Goal: Information Seeking & Learning: Understand process/instructions

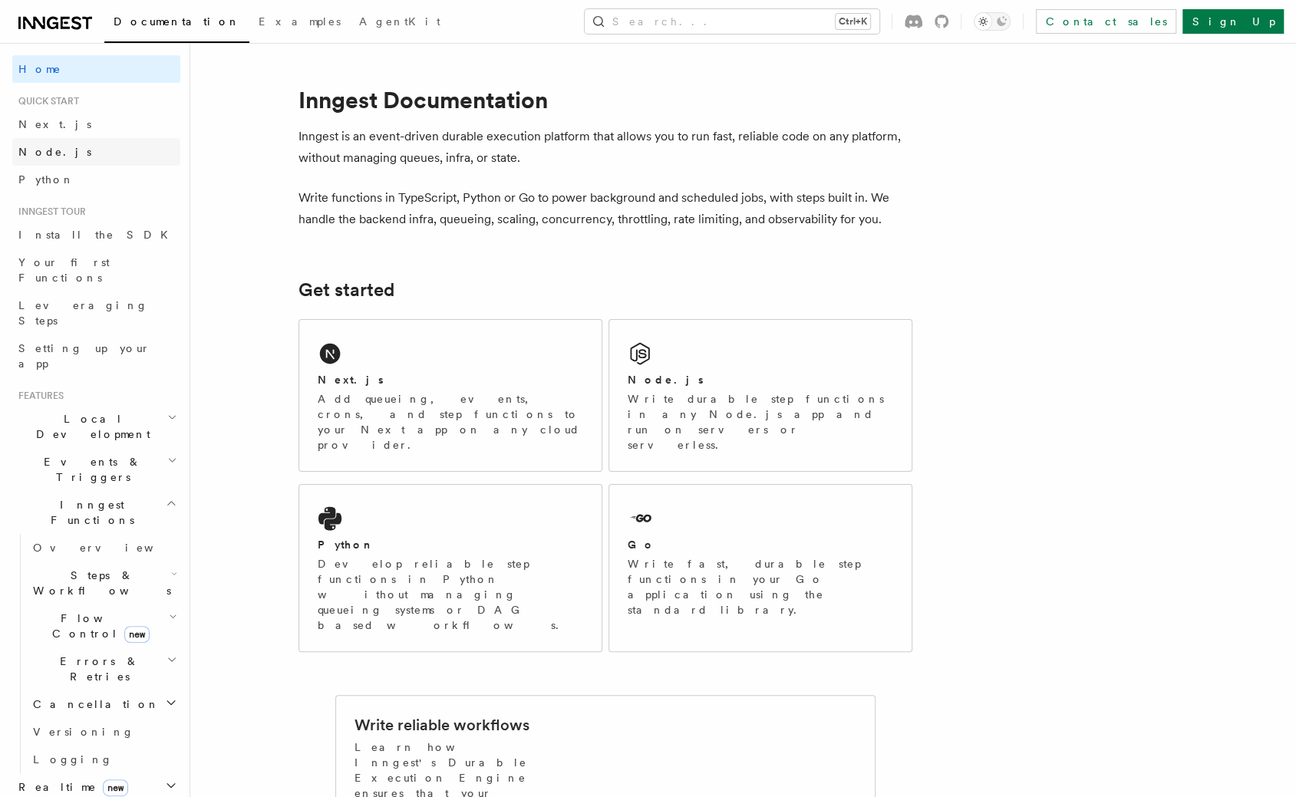
click at [75, 159] on link "Node.js" at bounding box center [96, 152] width 168 height 28
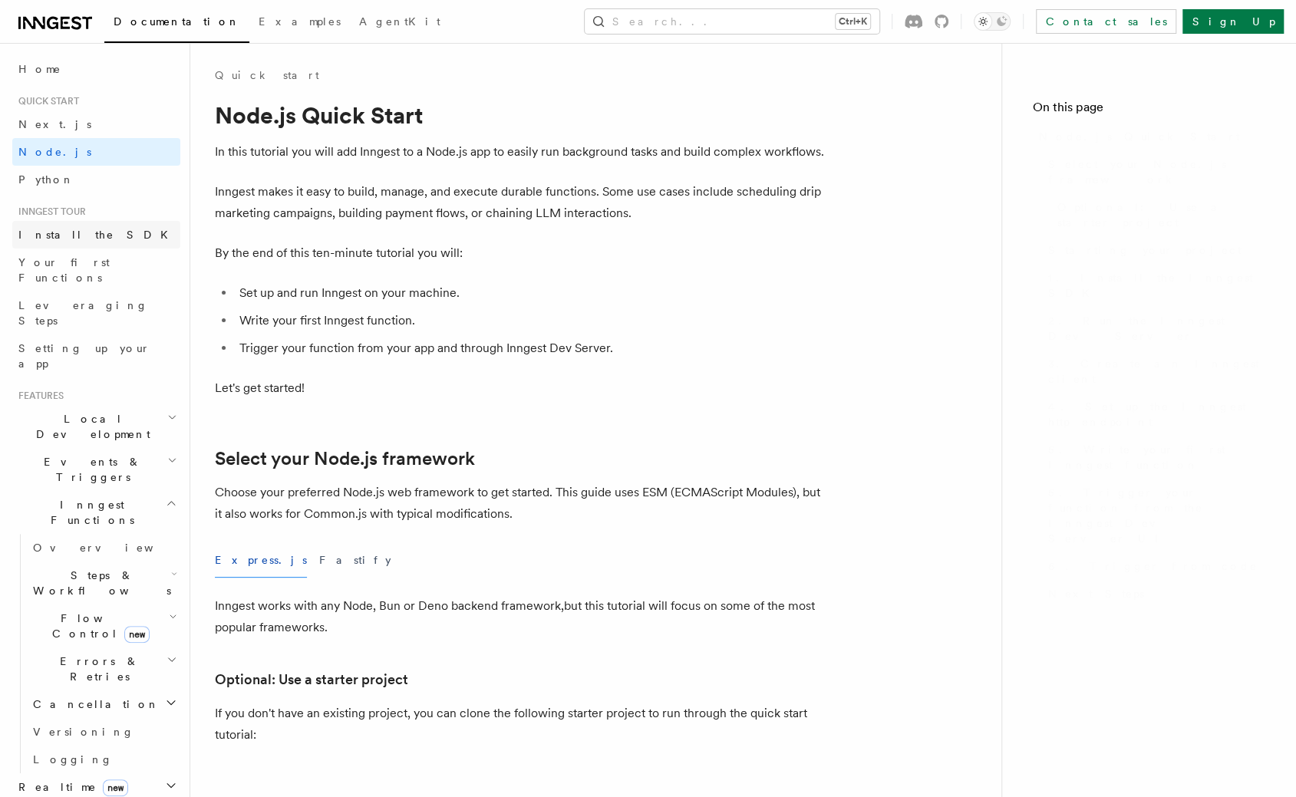
click at [98, 233] on link "Install the SDK" at bounding box center [96, 235] width 168 height 28
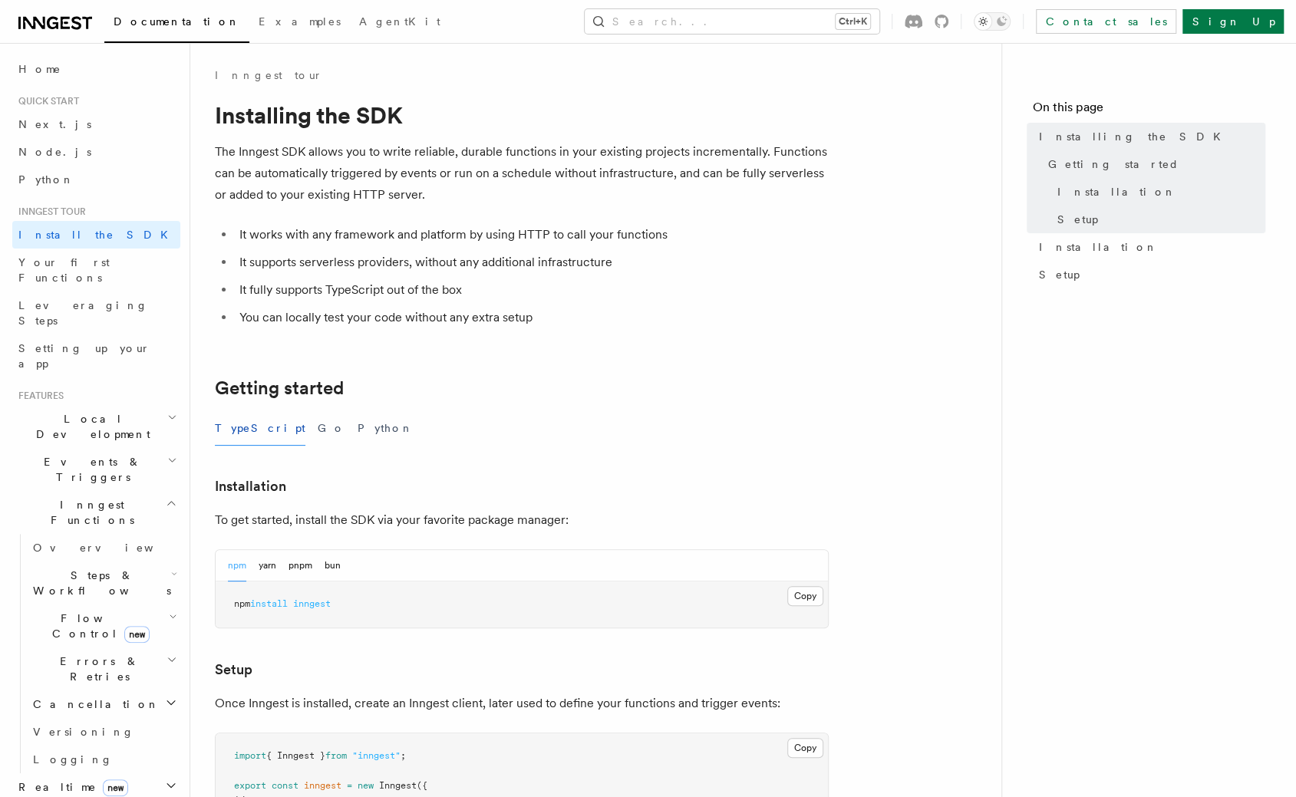
click at [109, 411] on span "Local Development" at bounding box center [89, 426] width 155 height 31
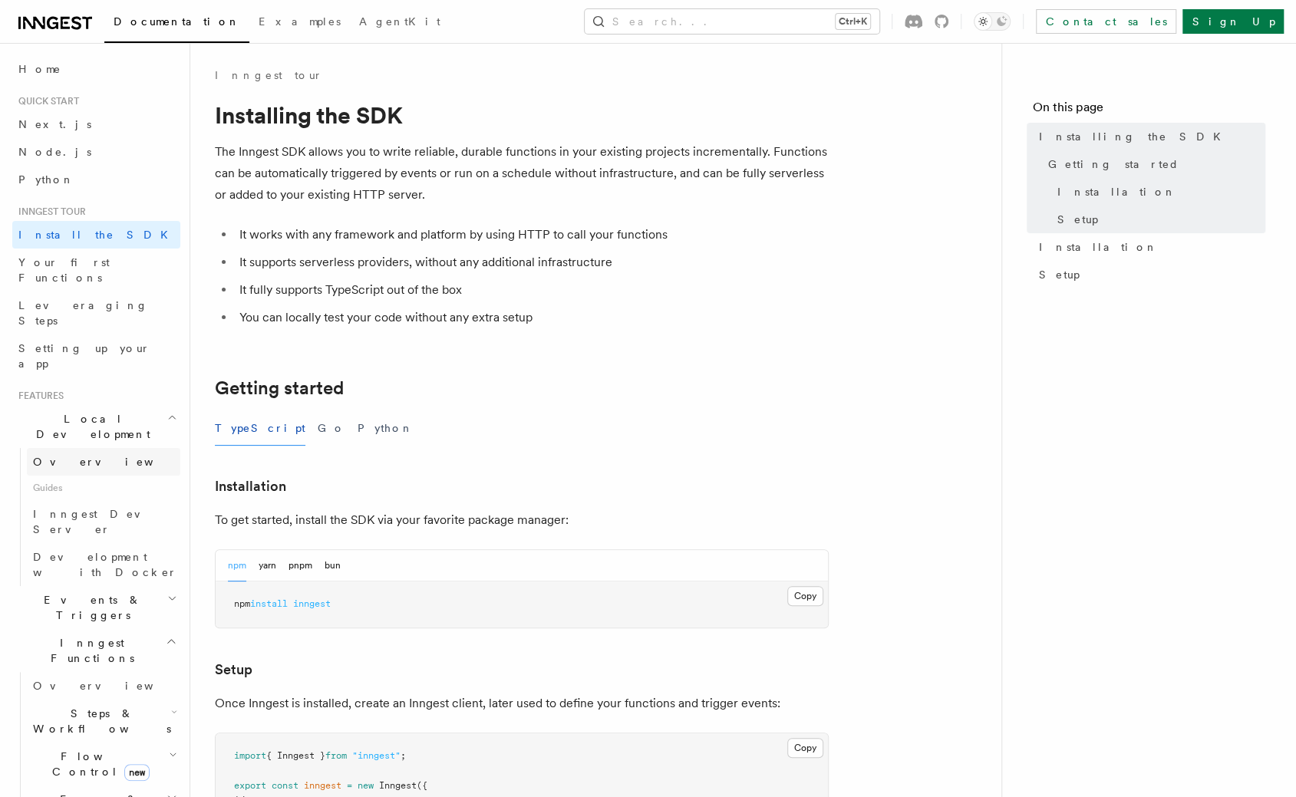
click at [81, 448] on link "Overview" at bounding box center [103, 462] width 153 height 28
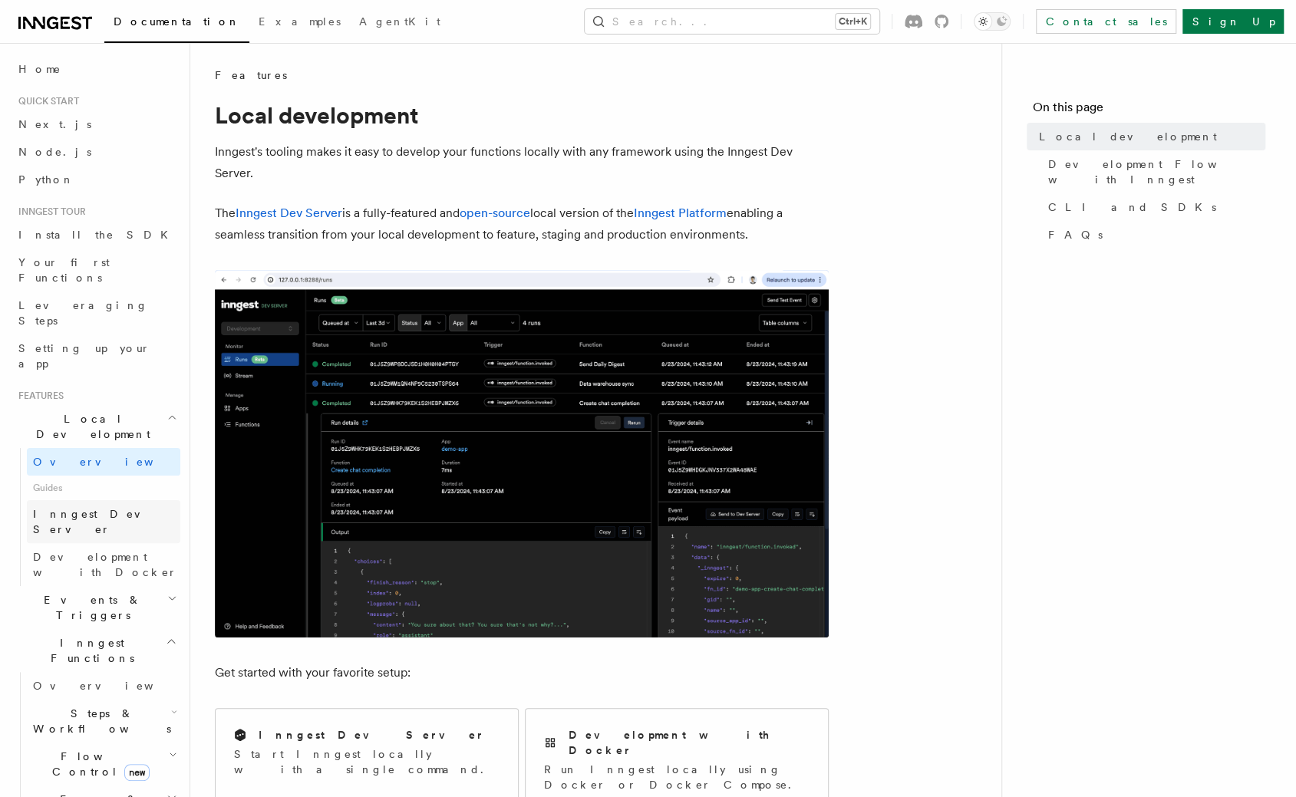
click at [102, 508] on span "Inngest Dev Server" at bounding box center [98, 522] width 131 height 28
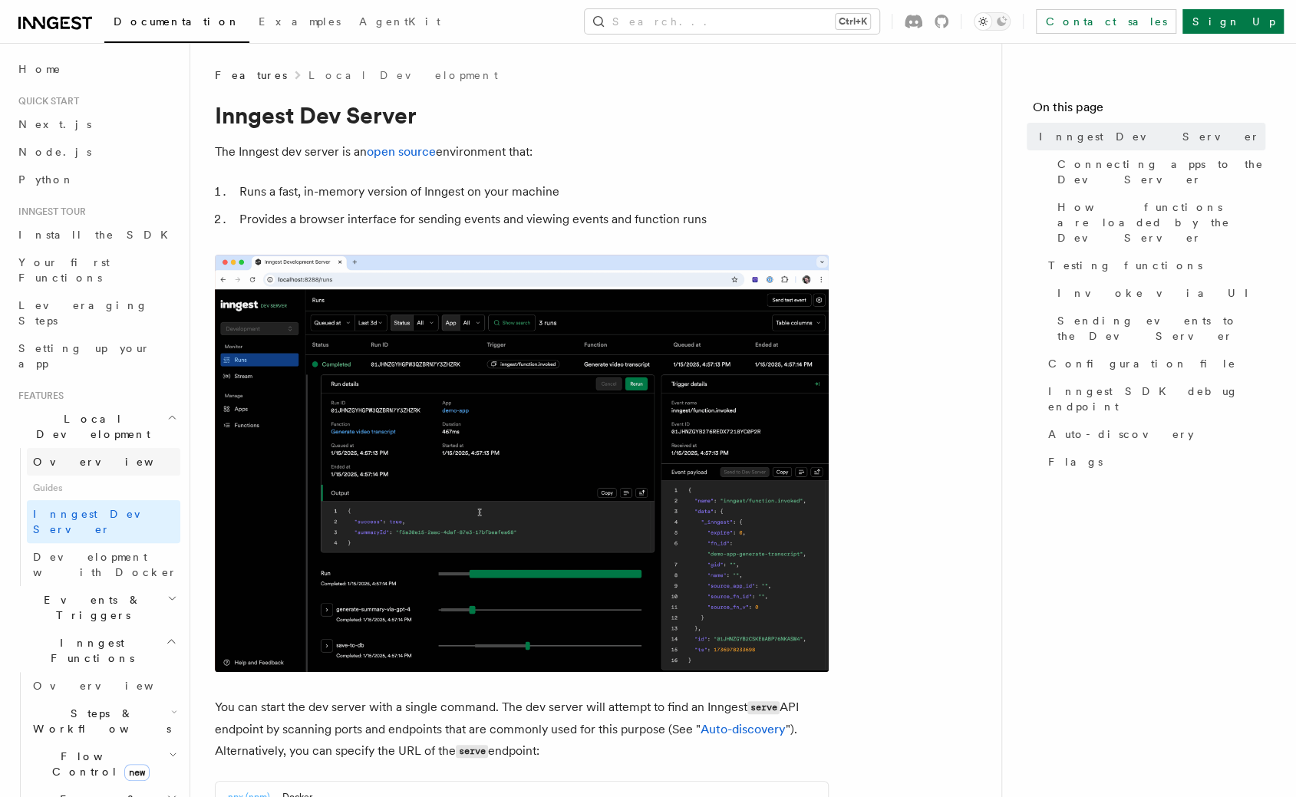
click at [82, 448] on link "Overview" at bounding box center [103, 462] width 153 height 28
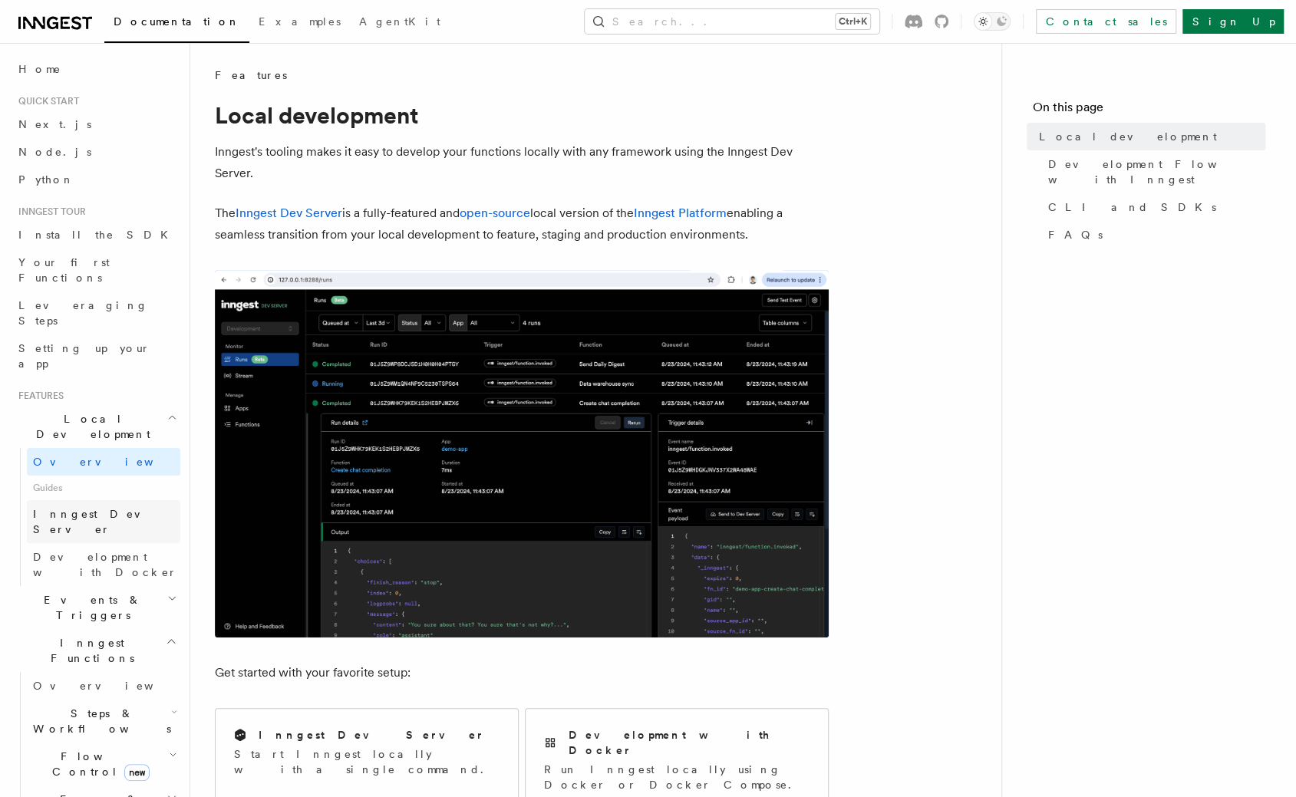
click at [74, 508] on span "Inngest Dev Server" at bounding box center [98, 522] width 131 height 28
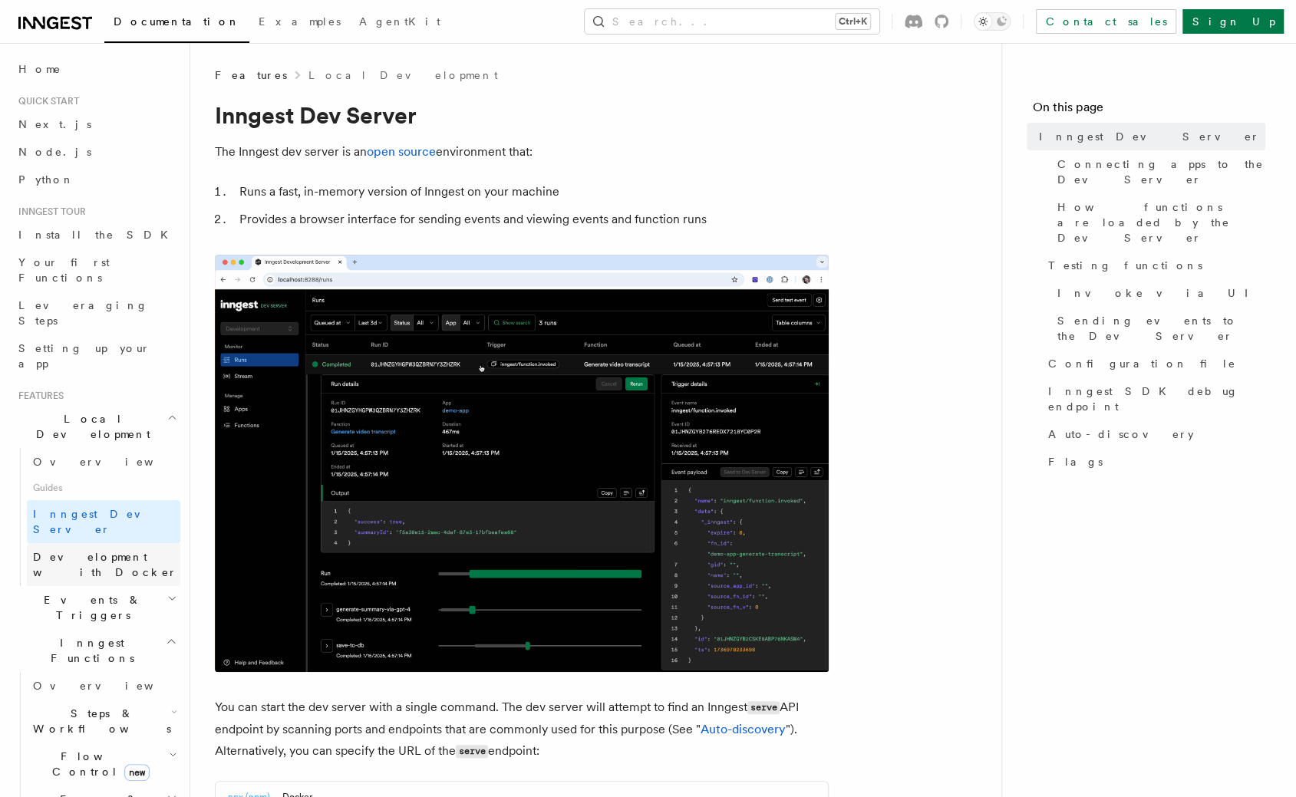
click at [98, 551] on span "Development with Docker" at bounding box center [105, 565] width 144 height 28
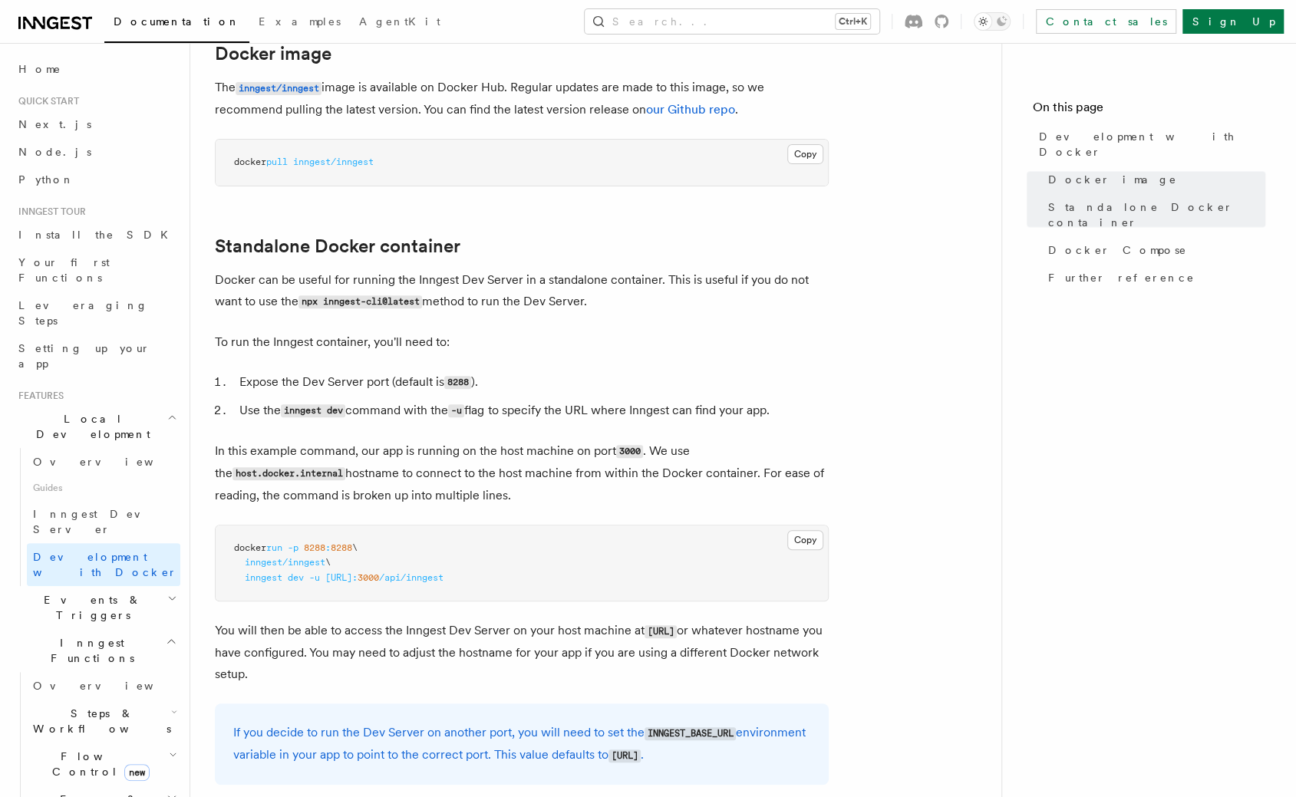
scroll to position [460, 0]
